Goal: Transaction & Acquisition: Purchase product/service

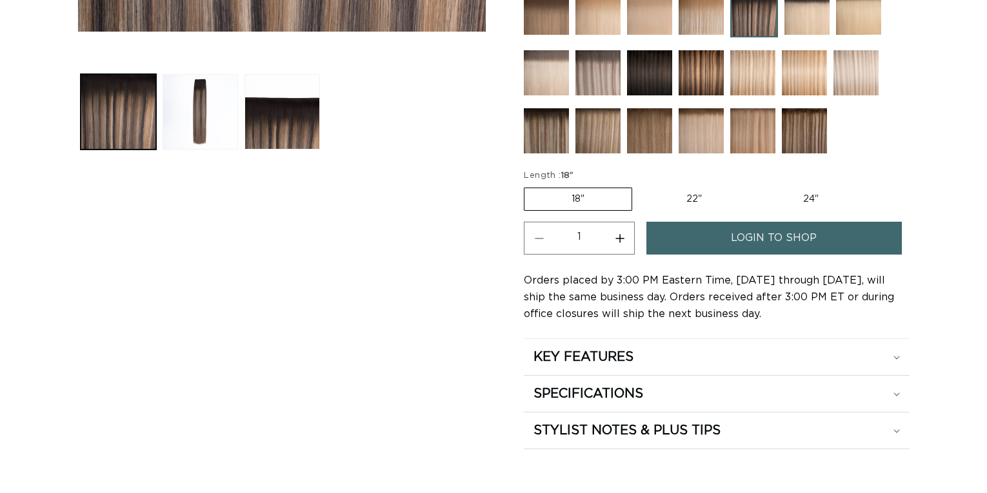
scroll to position [0, 895]
click at [806, 188] on label "24" Variant sold out or unavailable" at bounding box center [811, 199] width 110 height 22
click at [756, 186] on input "24" Variant sold out or unavailable" at bounding box center [755, 185] width 1 height 1
radio input "true"
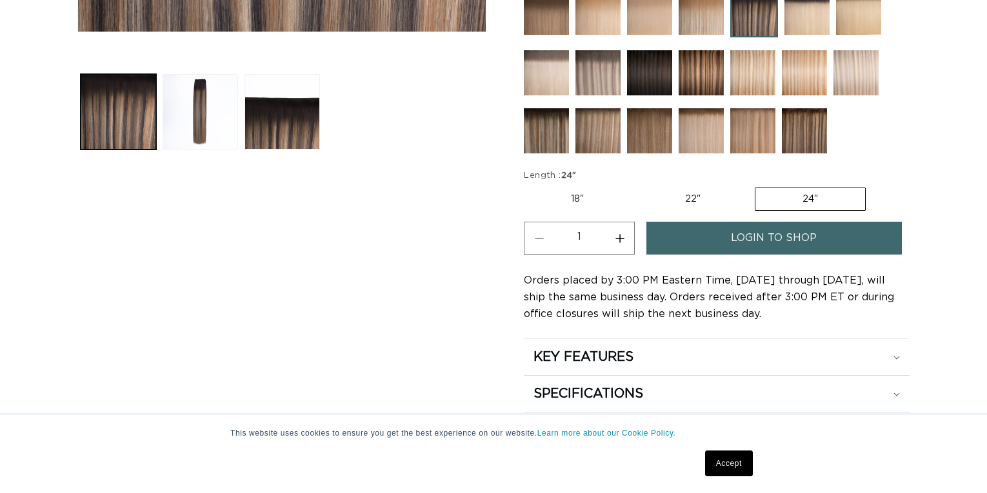
scroll to position [0, 1791]
click at [805, 192] on label "24" Variant sold out or unavailable" at bounding box center [810, 199] width 111 height 23
click at [755, 186] on input "24" Variant sold out or unavailable" at bounding box center [754, 185] width 1 height 1
click at [883, 388] on div "SPECIFICATIONS" at bounding box center [716, 394] width 366 height 17
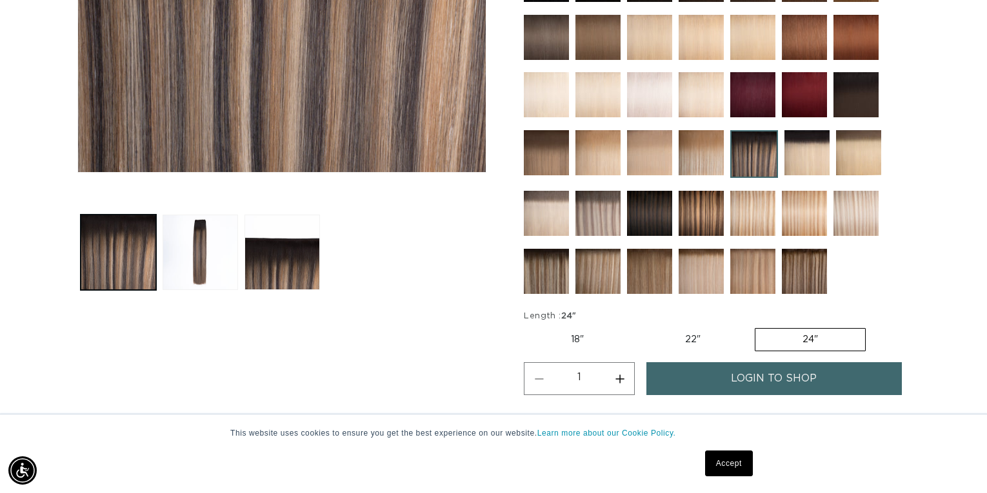
scroll to position [406, 0]
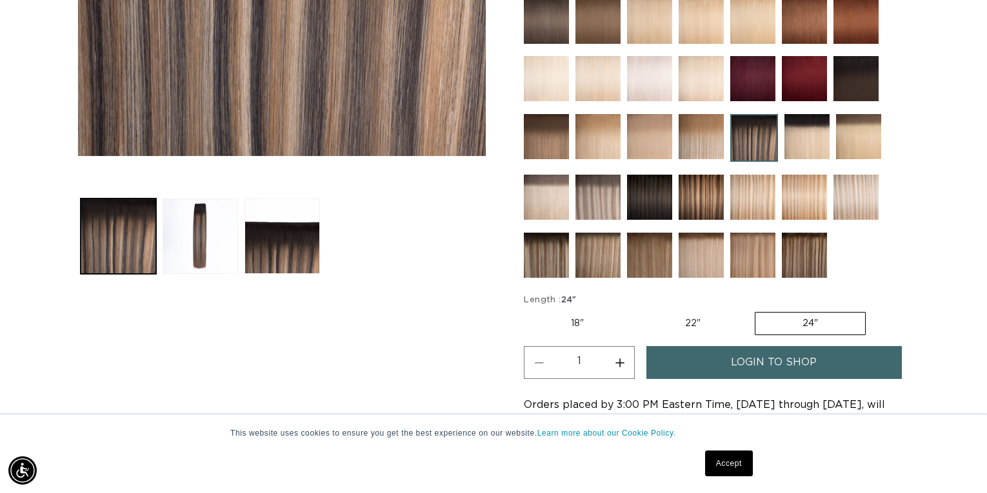
drag, startPoint x: 988, startPoint y: 79, endPoint x: 990, endPoint y: 62, distance: 16.9
click at [793, 250] on img at bounding box center [804, 255] width 45 height 45
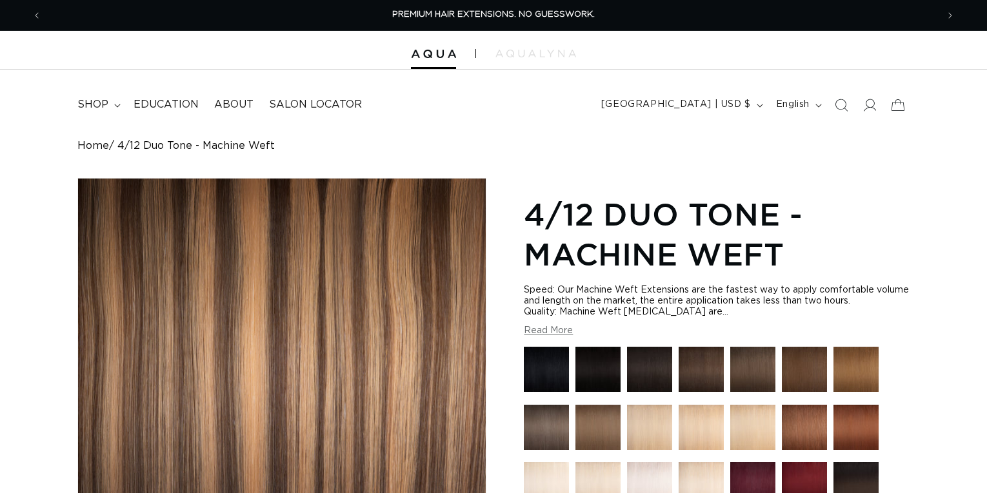
scroll to position [155, 0]
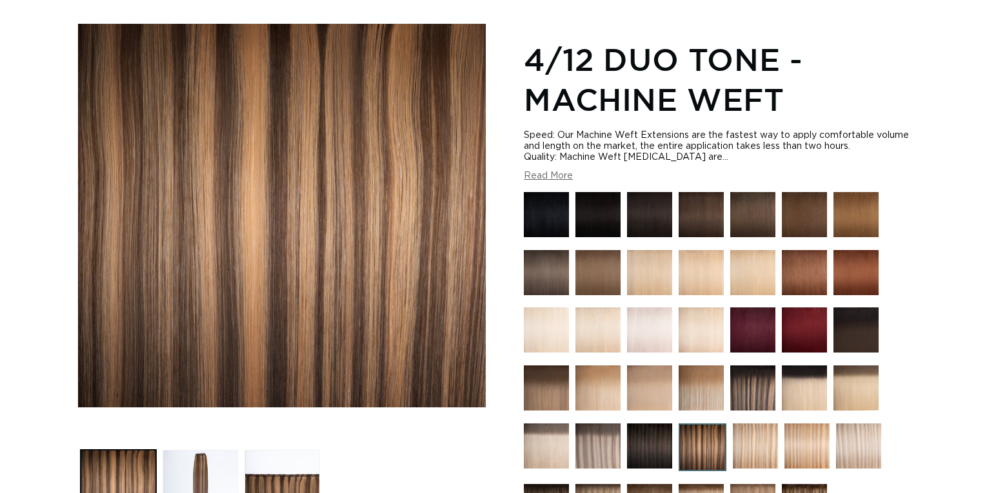
click at [764, 366] on img at bounding box center [752, 388] width 45 height 45
